Goal: Navigation & Orientation: Go to known website

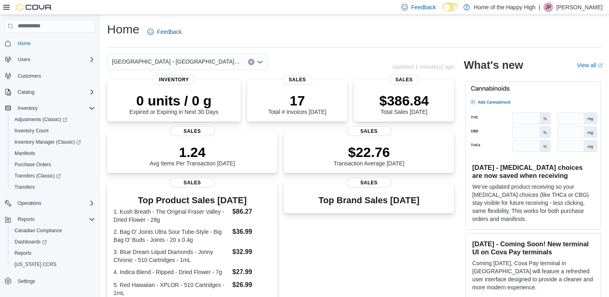
click at [282, 51] on div "Home Feedback [GEOGRAPHIC_DATA] - [GEOGRAPHIC_DATA] - Pop's Cannabis Updated 1 …" at bounding box center [355, 248] width 508 height 467
click at [309, 54] on div "[GEOGRAPHIC_DATA] - [GEOGRAPHIC_DATA] - Pop's Cannabis" at bounding box center [249, 62] width 285 height 16
click at [343, 51] on div "Home Feedback [GEOGRAPHIC_DATA] - [GEOGRAPHIC_DATA] - Pop's Cannabis Updated 1 …" at bounding box center [355, 248] width 508 height 467
